Goal: Obtain resource: Download file/media

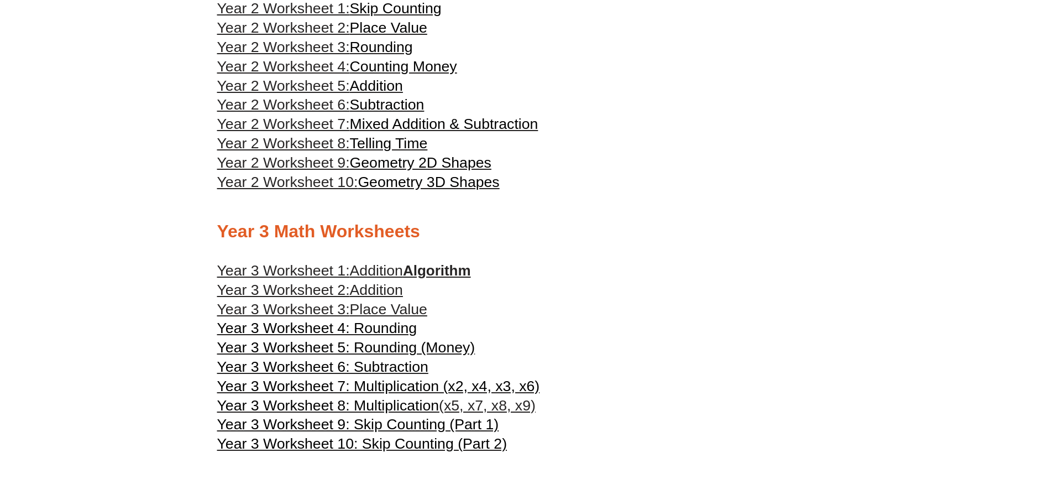
scroll to position [1106, 0]
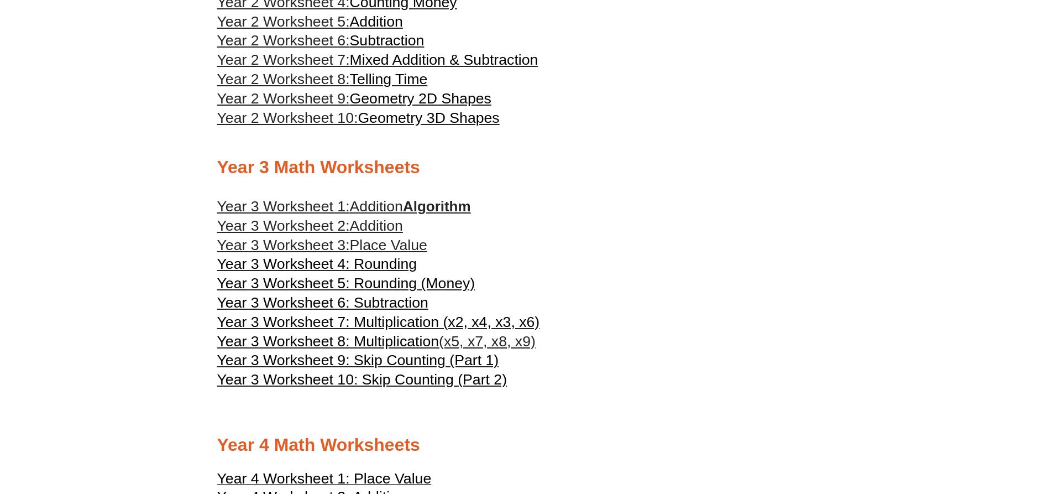
click at [384, 204] on span "Addition" at bounding box center [376, 206] width 53 height 17
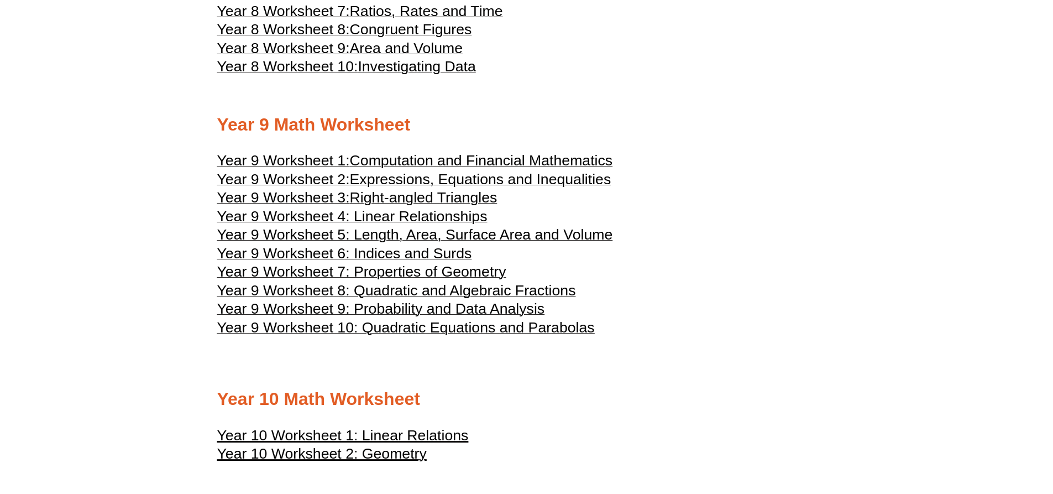
scroll to position [3218, 0]
click at [448, 193] on span "Right-angled Triangles" at bounding box center [424, 196] width 148 height 17
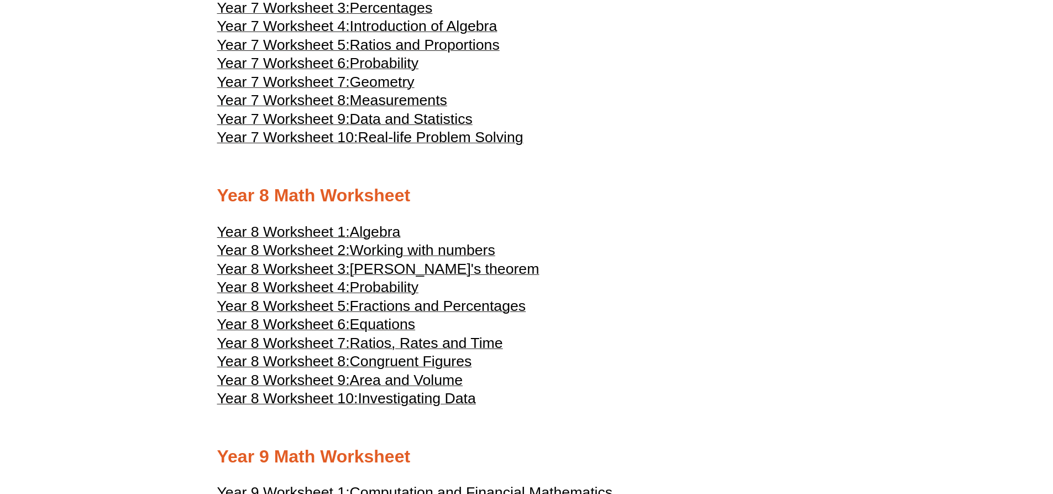
scroll to position [2997, 0]
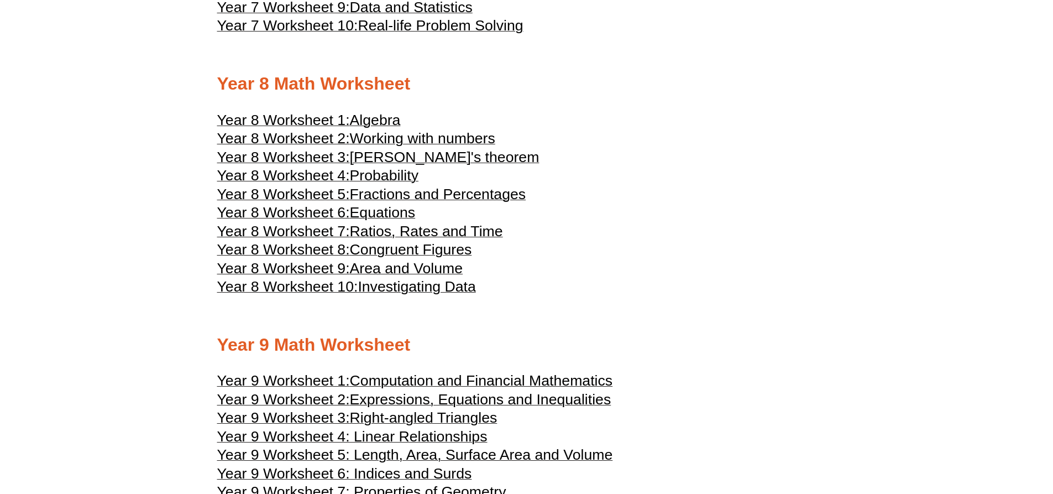
click at [382, 117] on span "Algebra" at bounding box center [375, 120] width 51 height 17
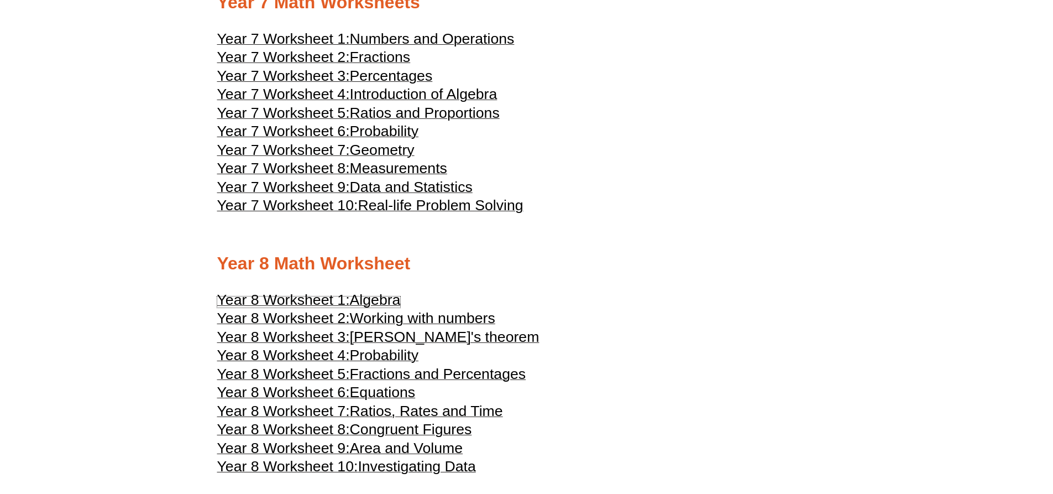
scroll to position [2720, 0]
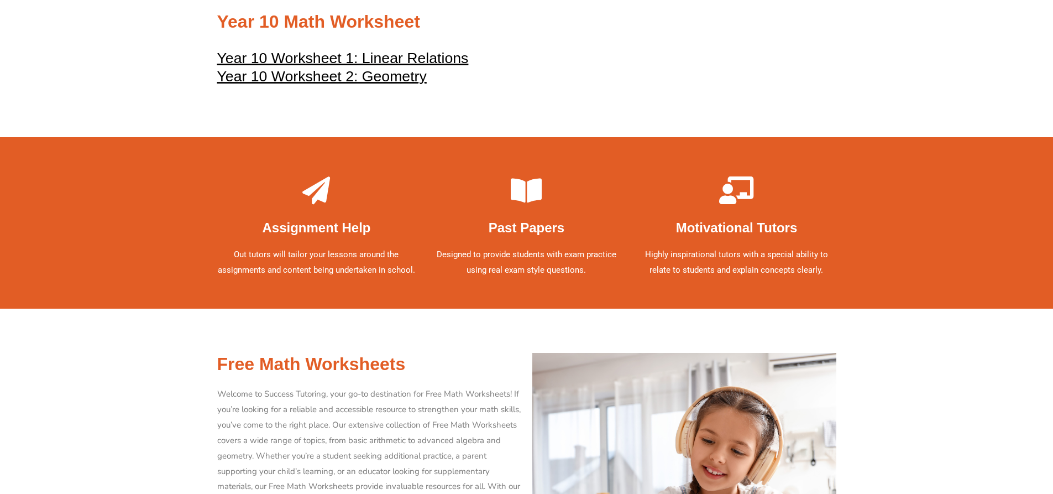
scroll to position [3373, 0]
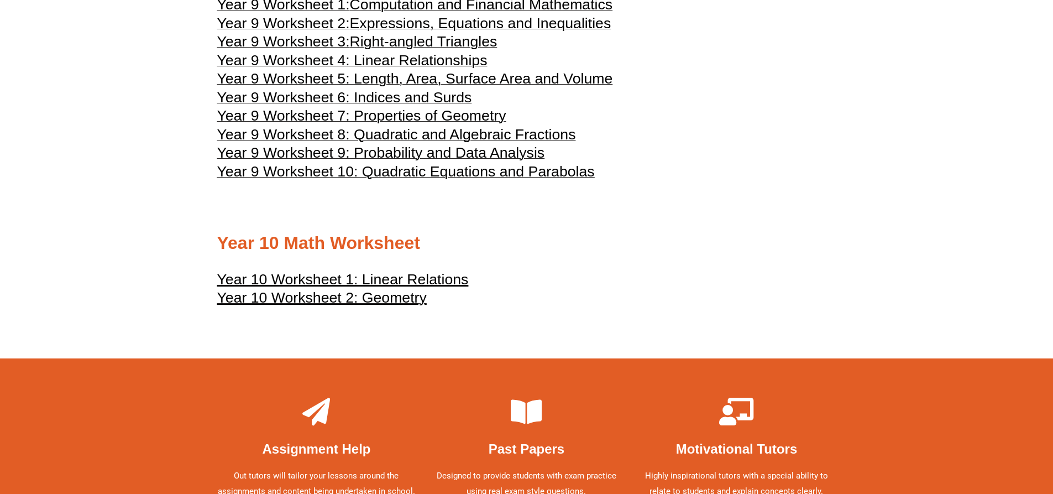
click at [424, 279] on u "Year 10 Worksheet 1: Linear Relations" at bounding box center [343, 279] width 252 height 17
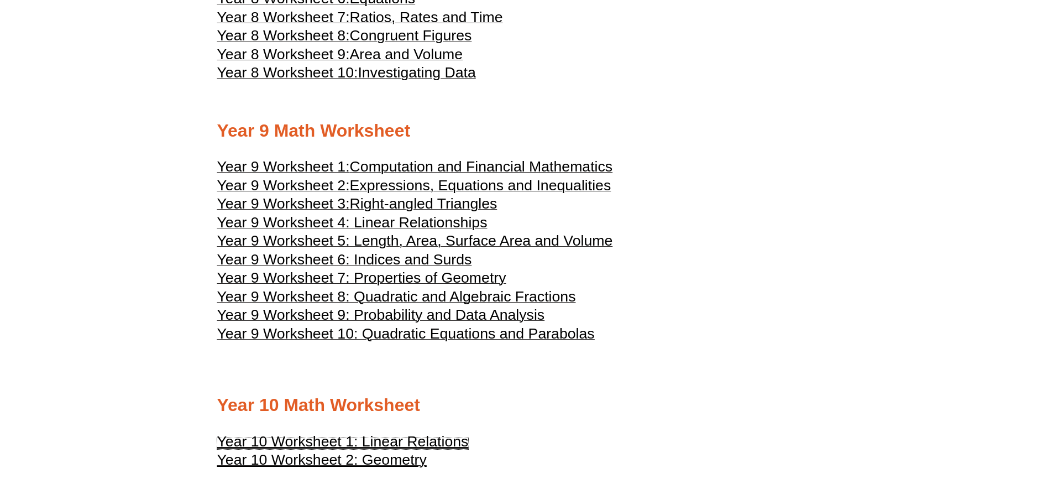
scroll to position [3207, 0]
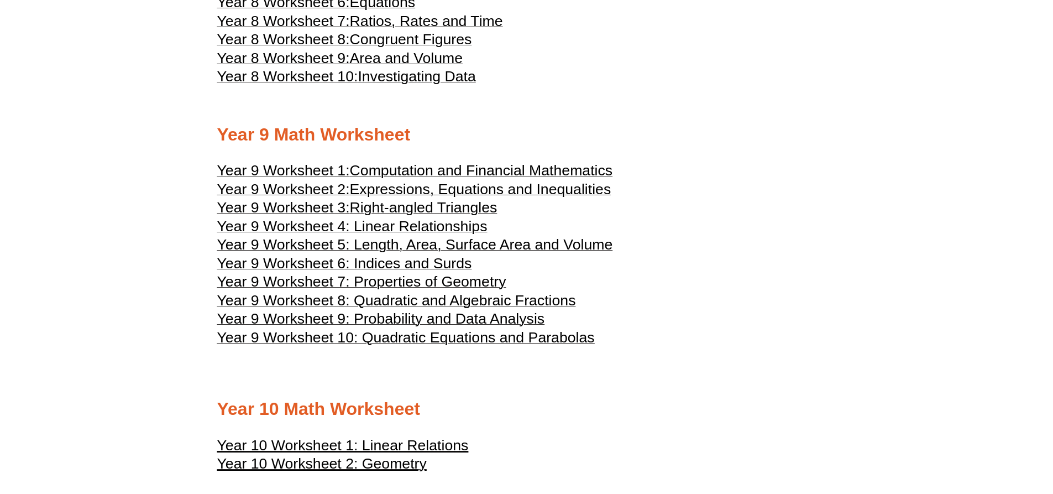
click at [543, 186] on span "Expressions, Equations and Inequalities" at bounding box center [481, 189] width 262 height 17
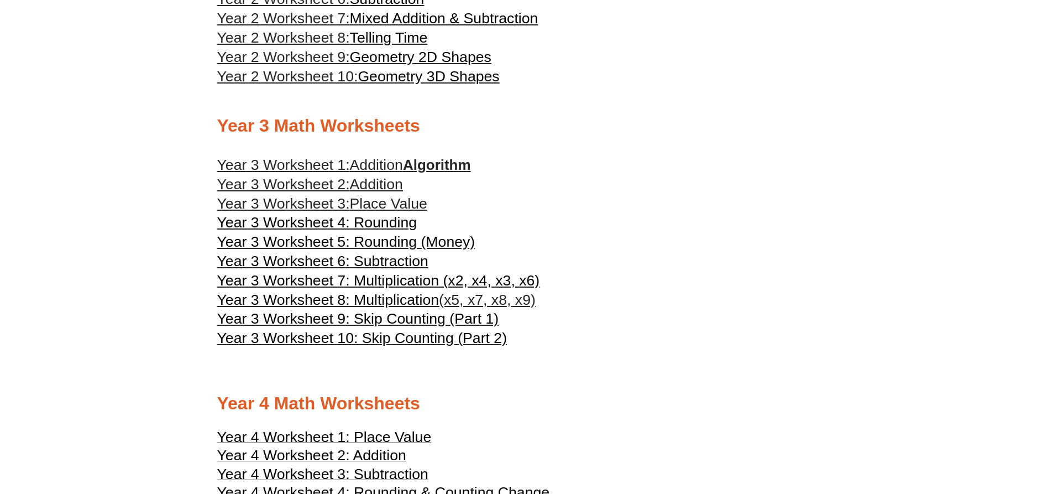
scroll to position [1051, 0]
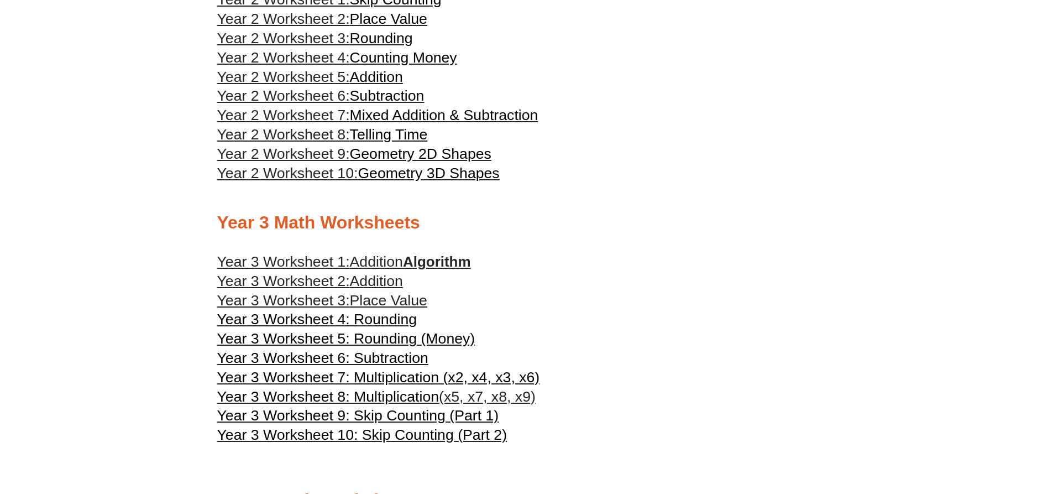
click at [380, 279] on span "Addition" at bounding box center [376, 281] width 53 height 17
click at [411, 301] on span "Place Value" at bounding box center [388, 300] width 77 height 17
click at [365, 314] on span "Year 3 Worksheet 4: Rounding" at bounding box center [317, 319] width 200 height 17
